Goal: Information Seeking & Learning: Find specific fact

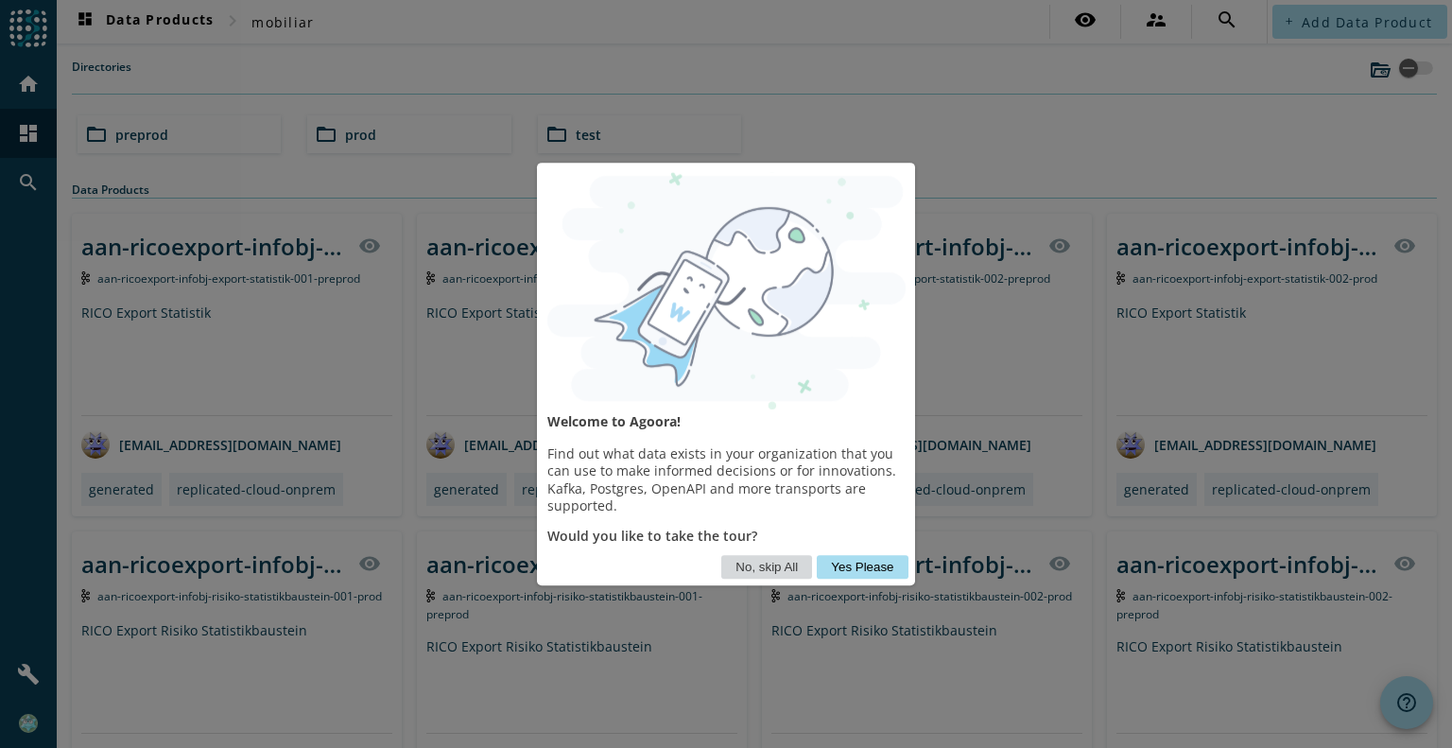
click at [782, 562] on button "No, skip All" at bounding box center [766, 567] width 91 height 24
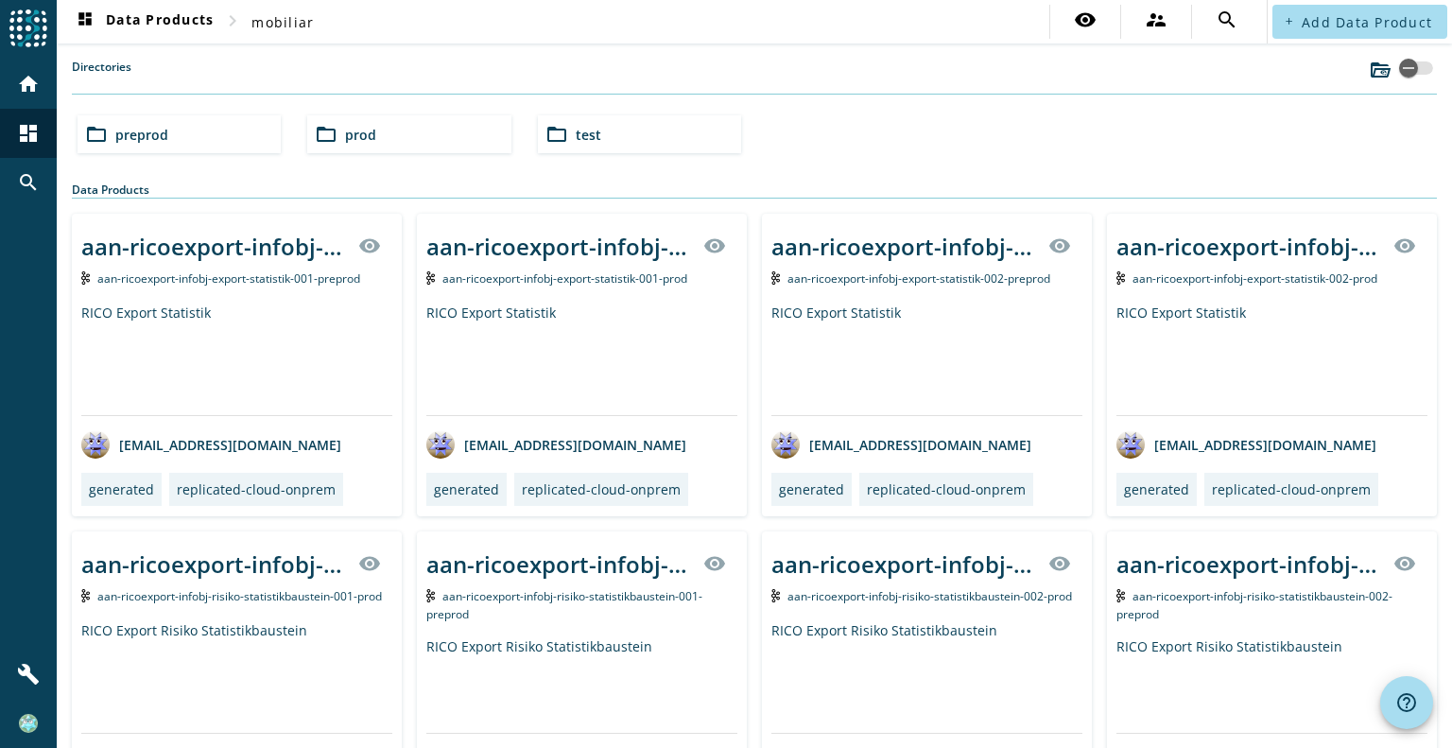
click at [233, 61] on div "Directories" at bounding box center [754, 77] width 1365 height 36
click at [157, 131] on span "preprod" at bounding box center [141, 135] width 53 height 18
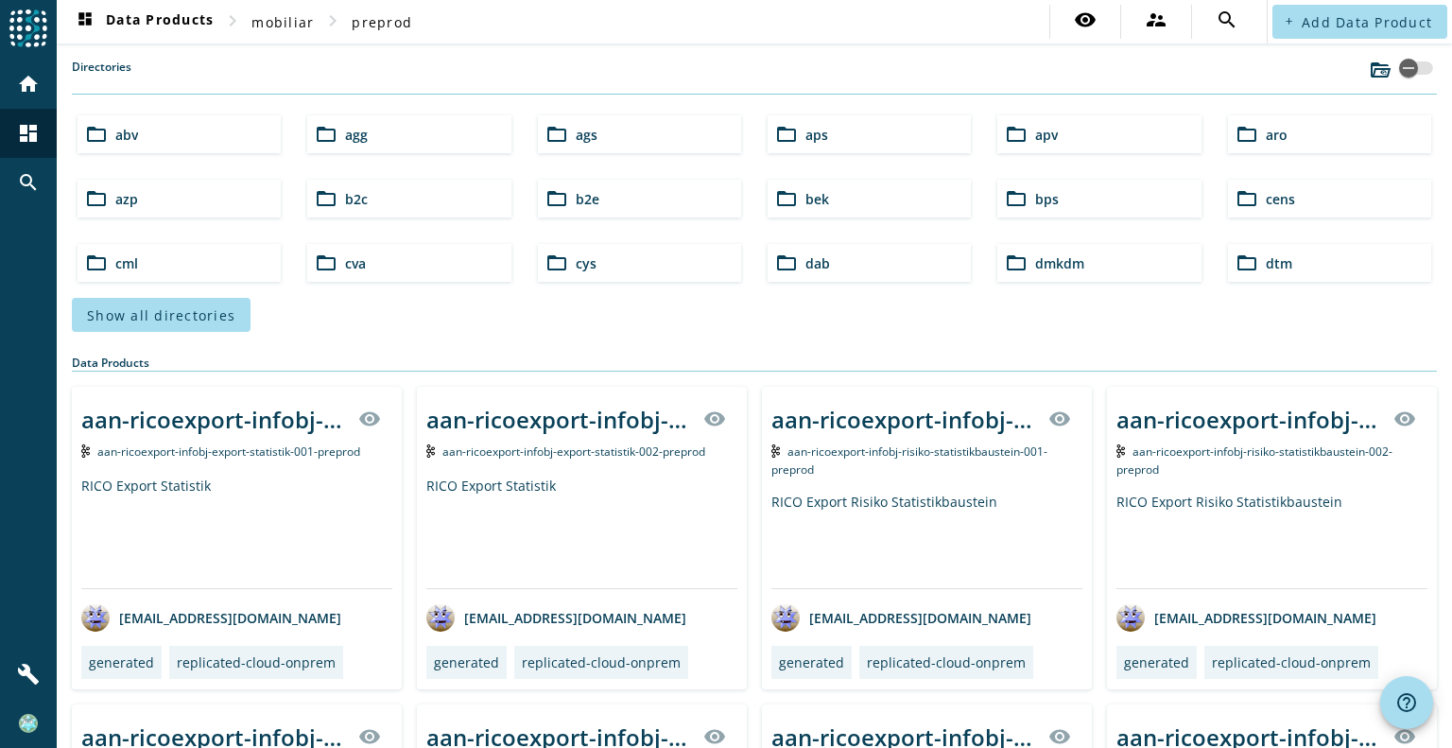
click at [274, 68] on div "Directories" at bounding box center [754, 77] width 1365 height 36
click at [36, 171] on mat-icon "search" at bounding box center [28, 182] width 23 height 23
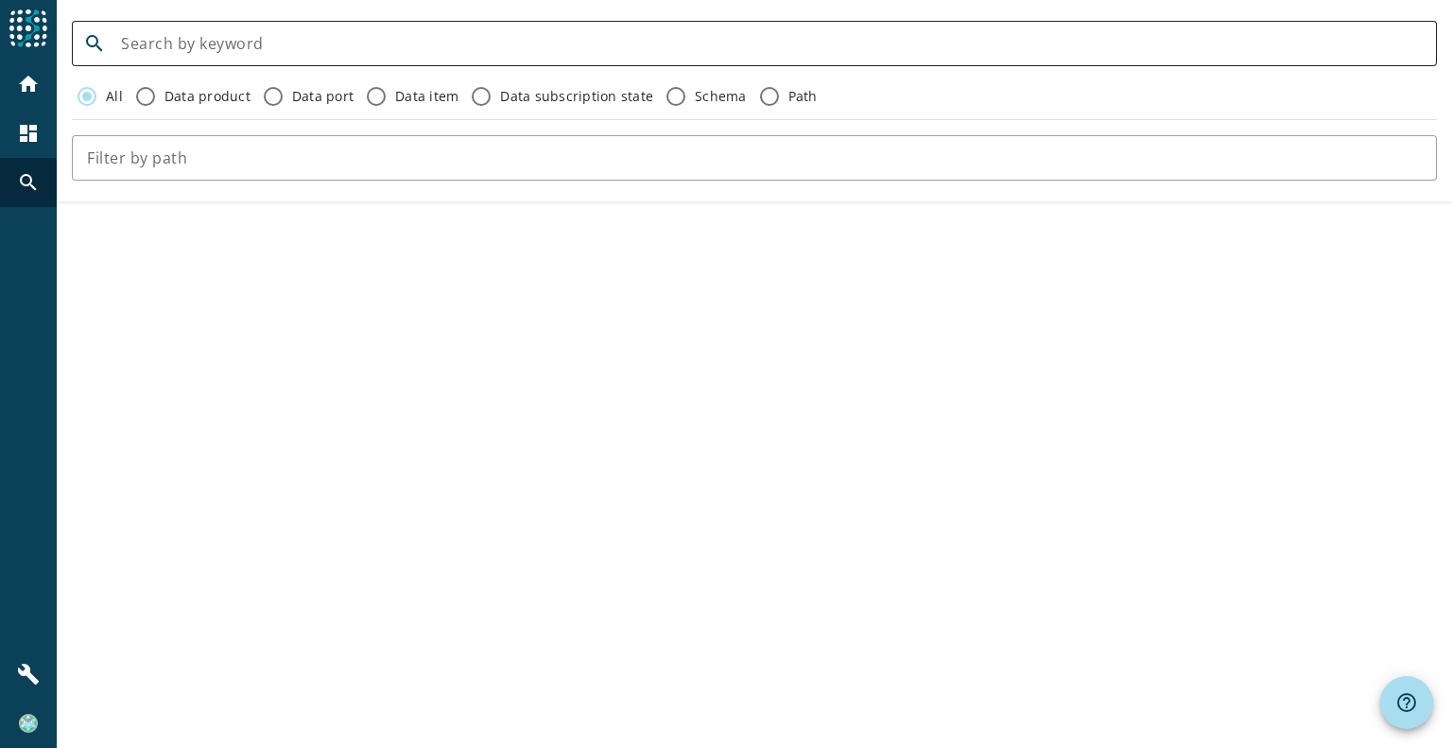
click at [352, 44] on input at bounding box center [771, 43] width 1301 height 23
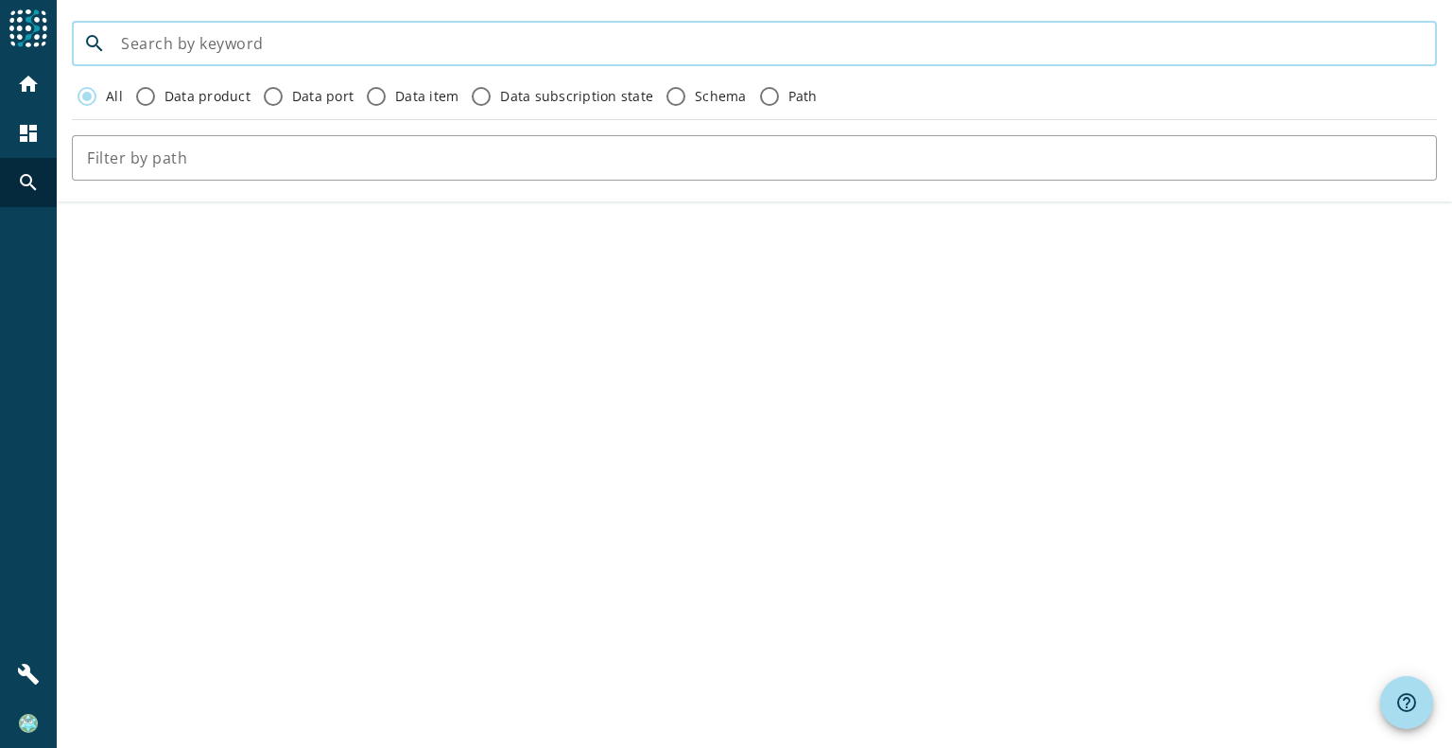
paste input "vvn-rabatt-infobj-vrsantrag-rabatte-v2"
drag, startPoint x: 384, startPoint y: 44, endPoint x: 412, endPoint y: 44, distance: 28.4
click at [412, 44] on input "vvn-rabatt-infobj-vrsantrag-rabatte-v2" at bounding box center [771, 43] width 1301 height 23
type input "vvn-rabatt-infobj-vrsantrag-[GEOGRAPHIC_DATA]"
click at [97, 100] on input "All" at bounding box center [87, 96] width 30 height 30
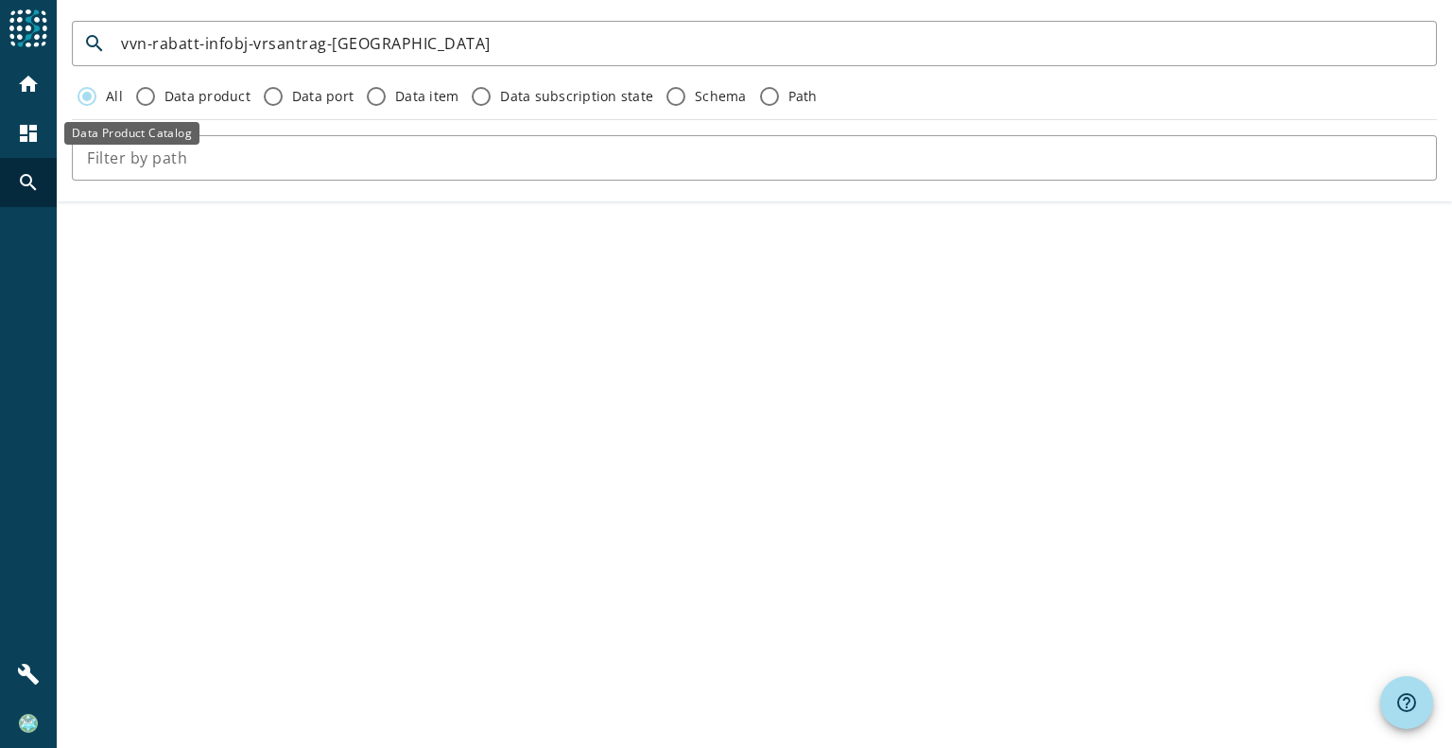
click at [38, 140] on mat-icon "dashboard" at bounding box center [28, 133] width 23 height 23
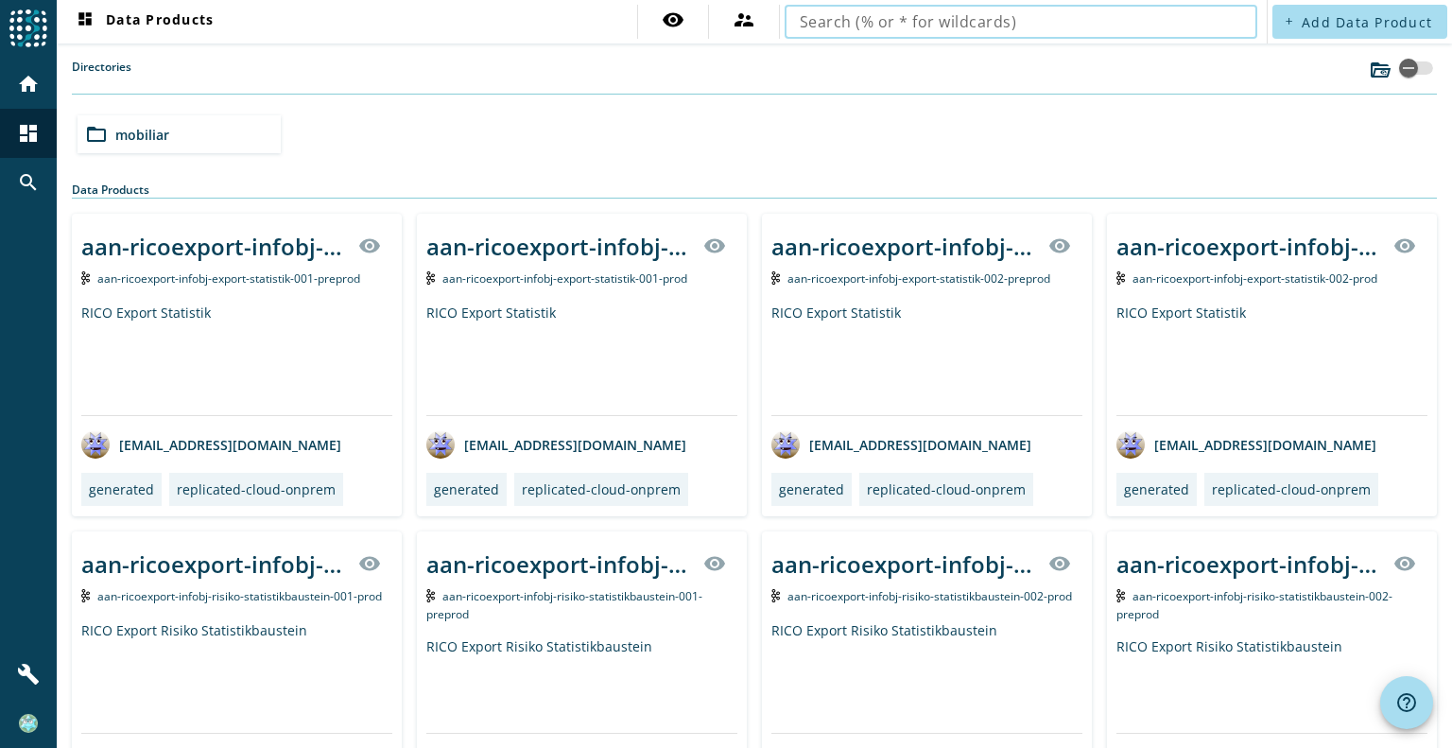
click at [870, 20] on input "text" at bounding box center [1021, 21] width 442 height 23
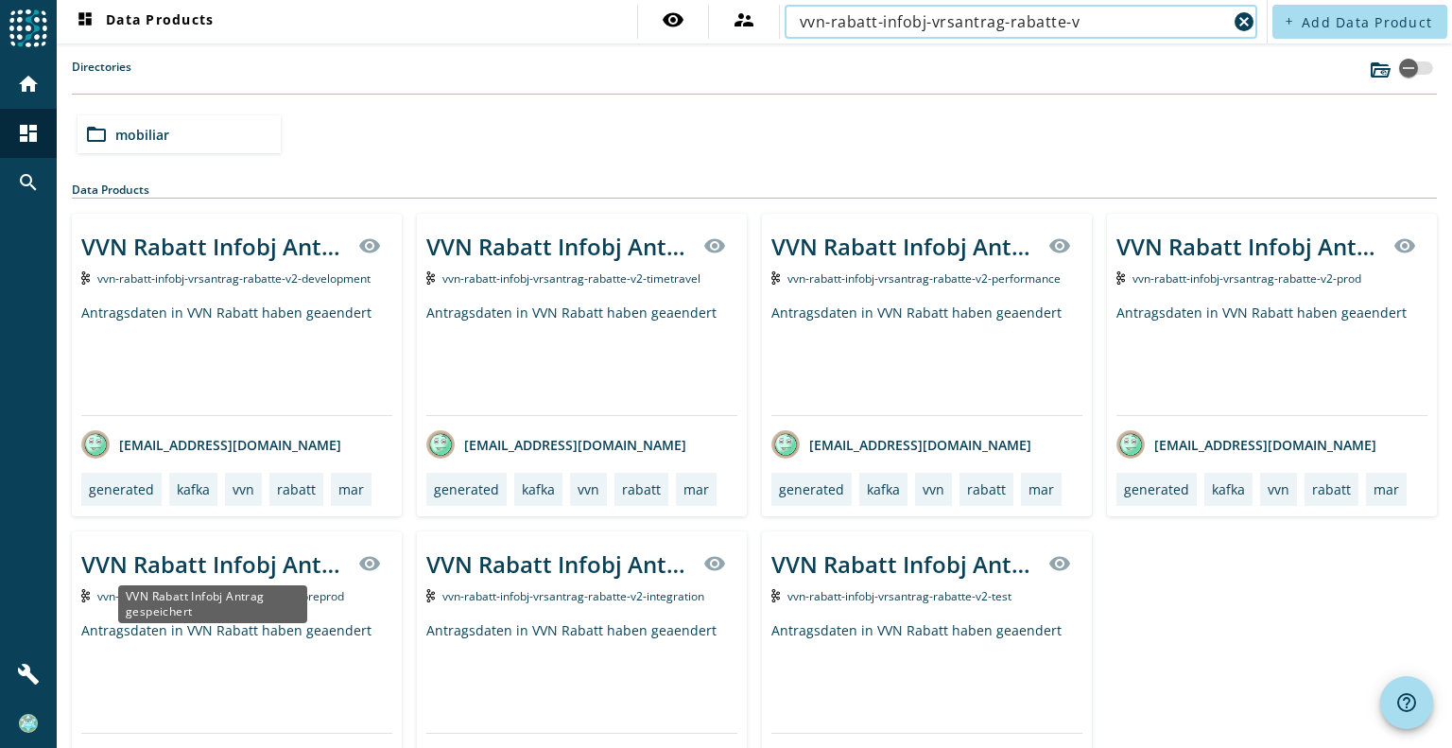
type input "vvn-rabatt-infobj-vrsantrag-rabatte-v"
click at [259, 561] on div "VVN Rabatt Infobj Antrag gespeichert" at bounding box center [214, 563] width 266 height 31
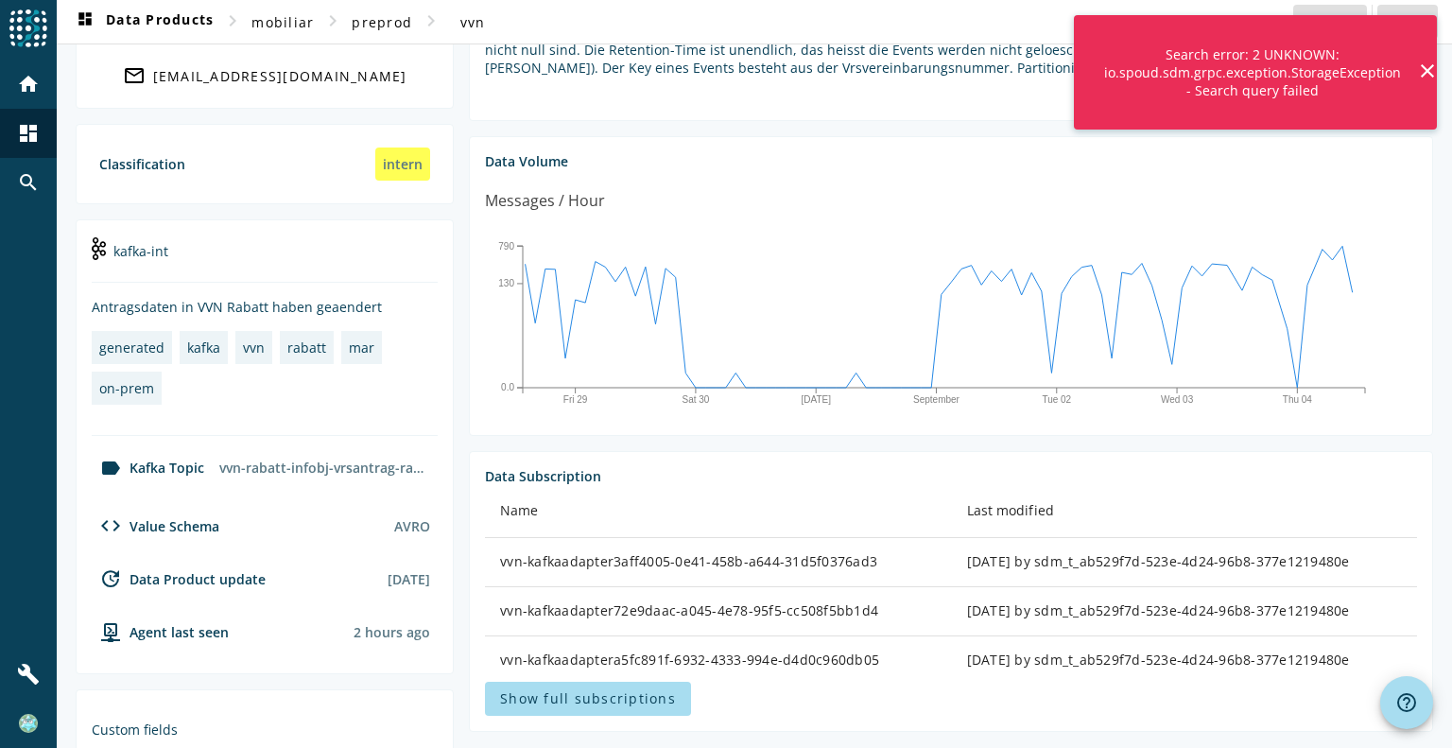
scroll to position [378, 0]
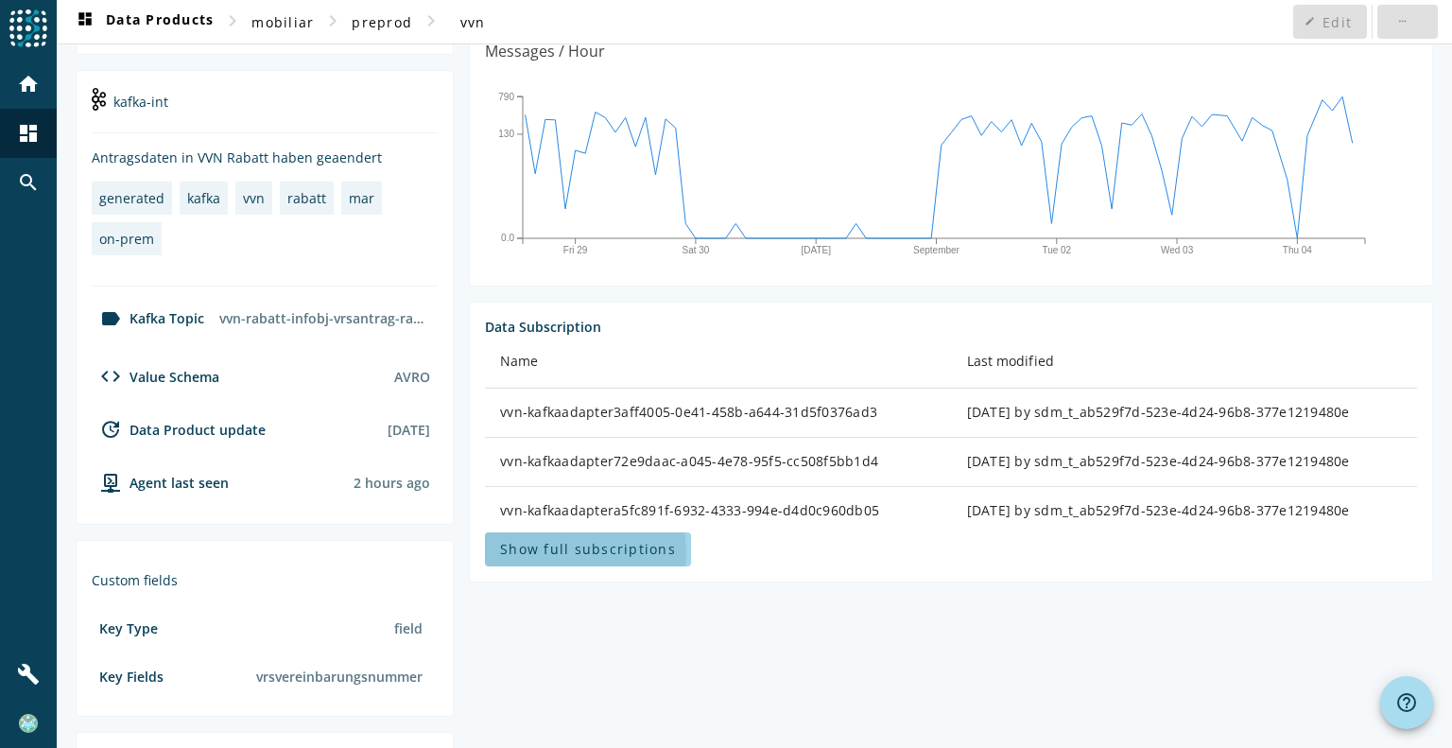
click at [569, 549] on span "Show full subscriptions" at bounding box center [588, 549] width 176 height 18
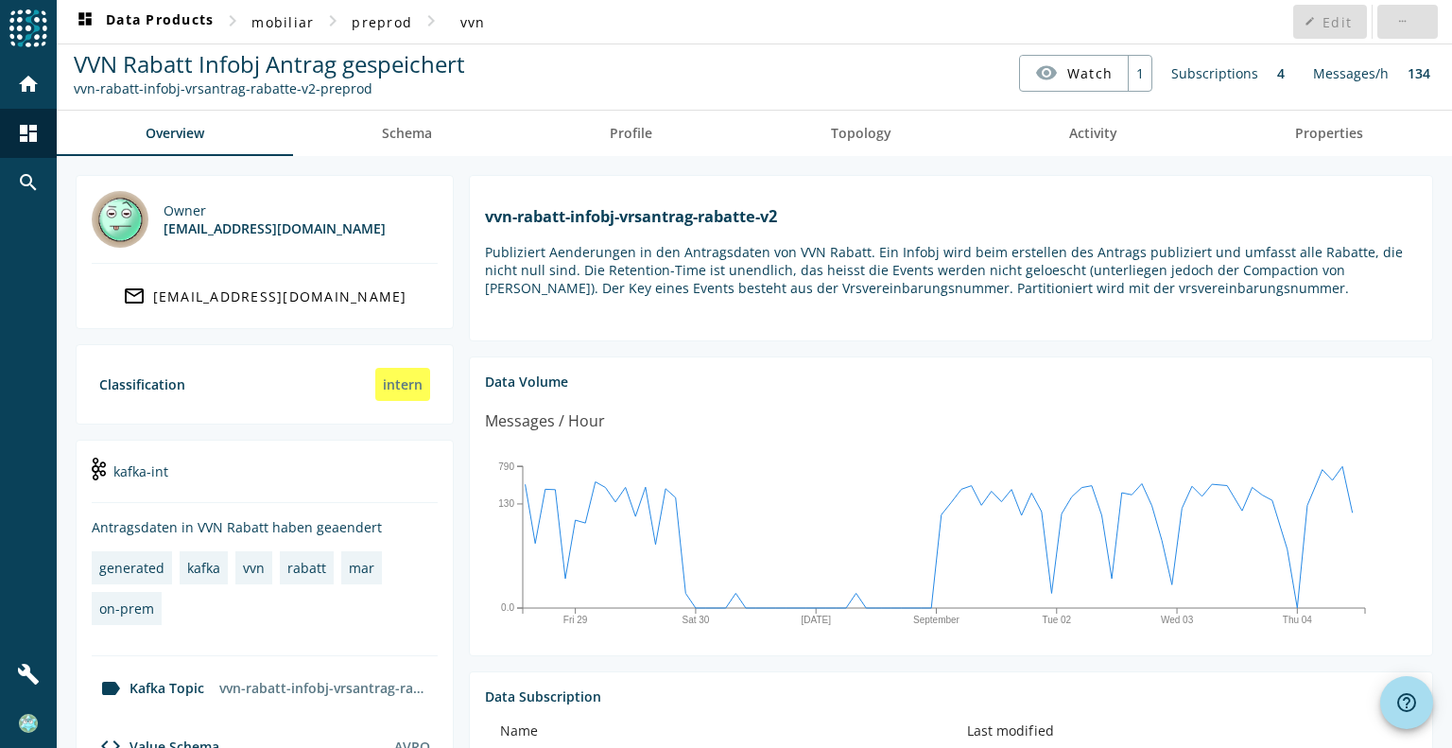
scroll to position [0, 0]
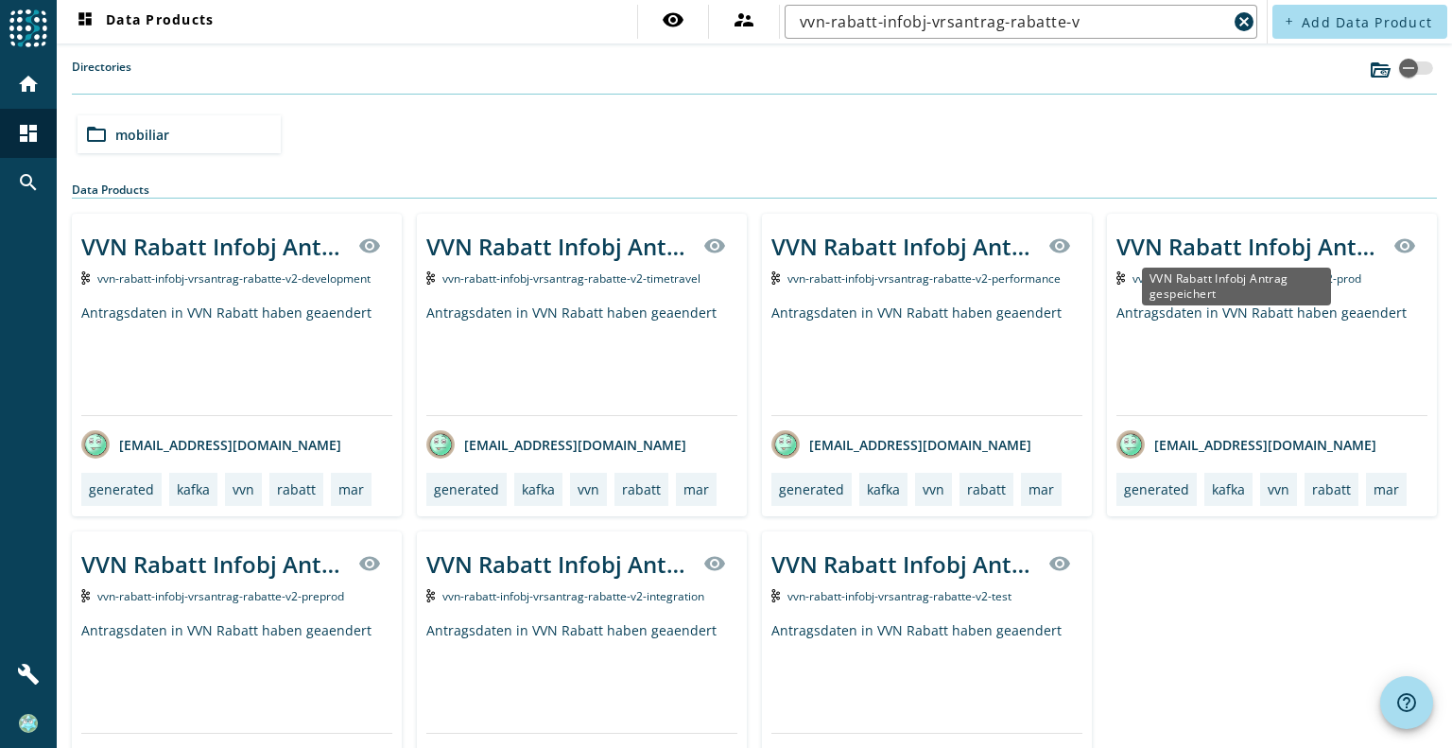
click at [1247, 247] on div "VVN Rabatt Infobj Antrag gespeichert" at bounding box center [1249, 246] width 266 height 31
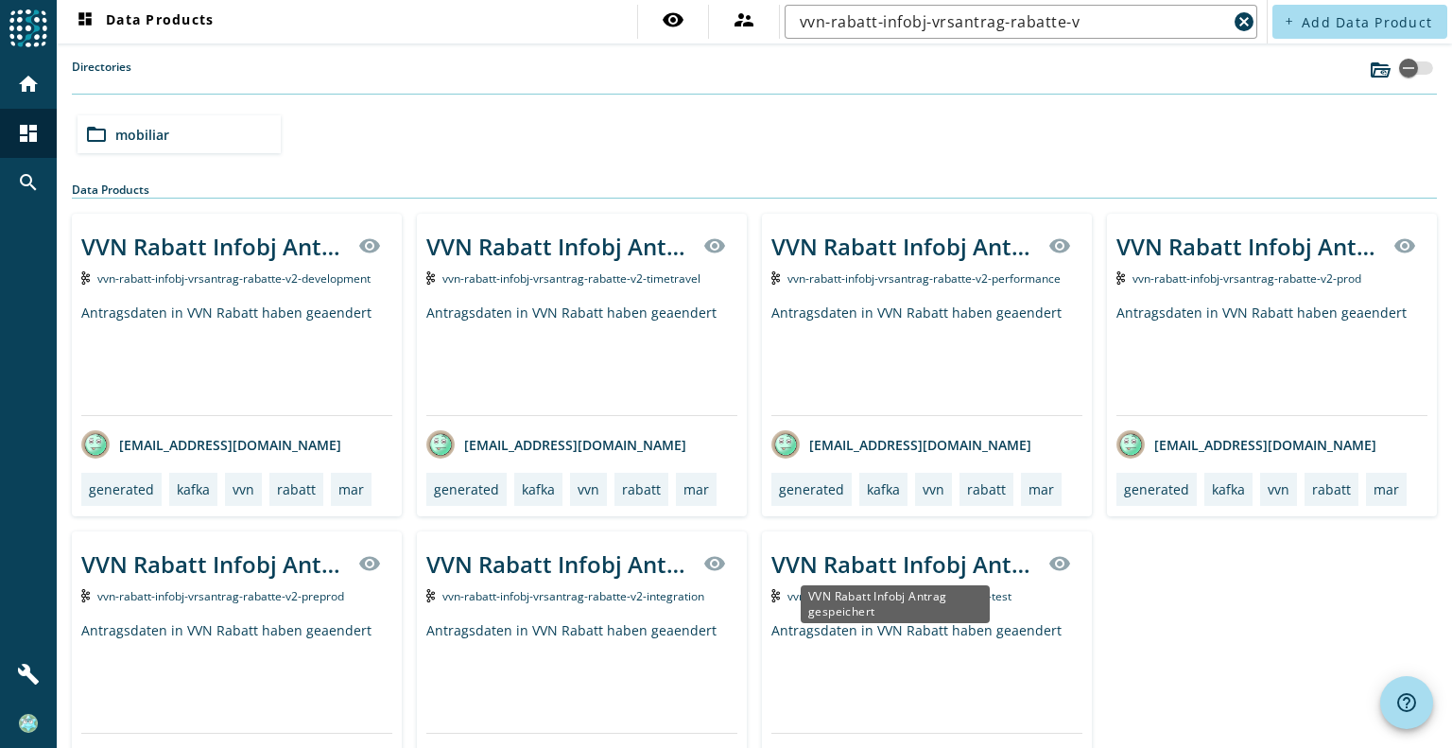
click at [934, 567] on div "VVN Rabatt Infobj Antrag gespeichert" at bounding box center [904, 563] width 266 height 31
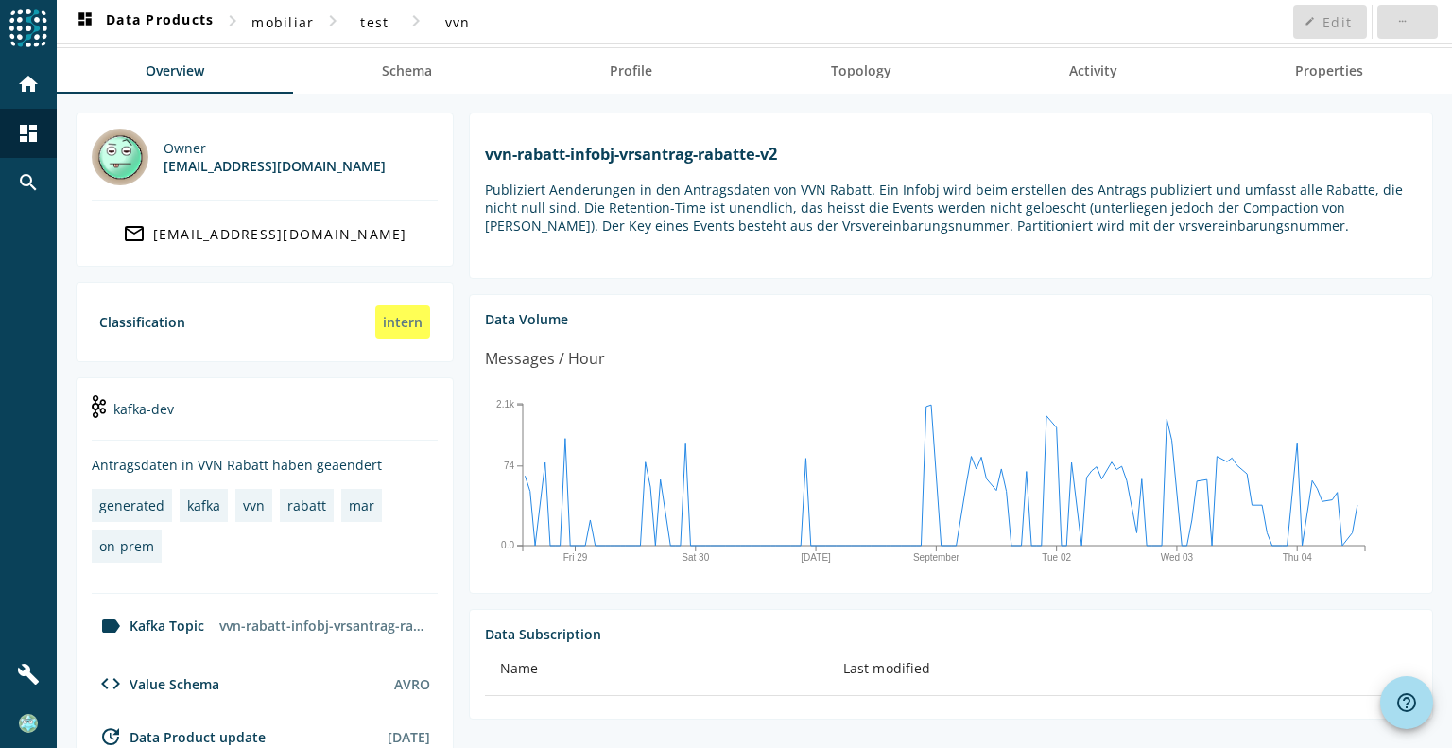
scroll to position [62, 0]
